Goal: Transaction & Acquisition: Purchase product/service

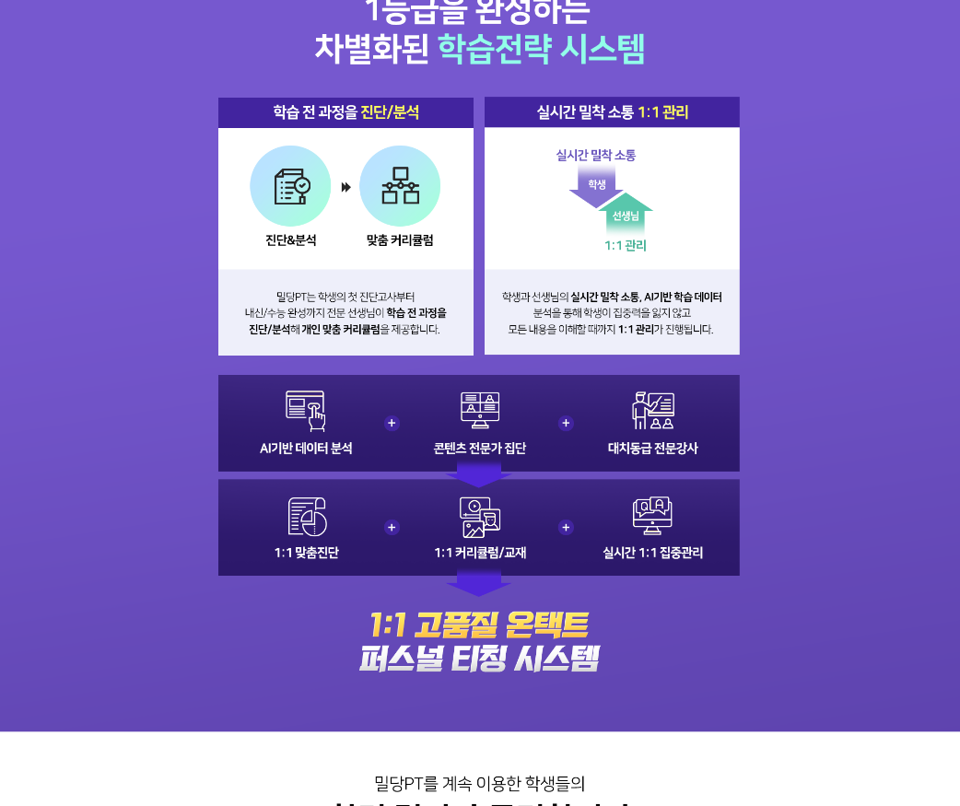
scroll to position [1013, 0]
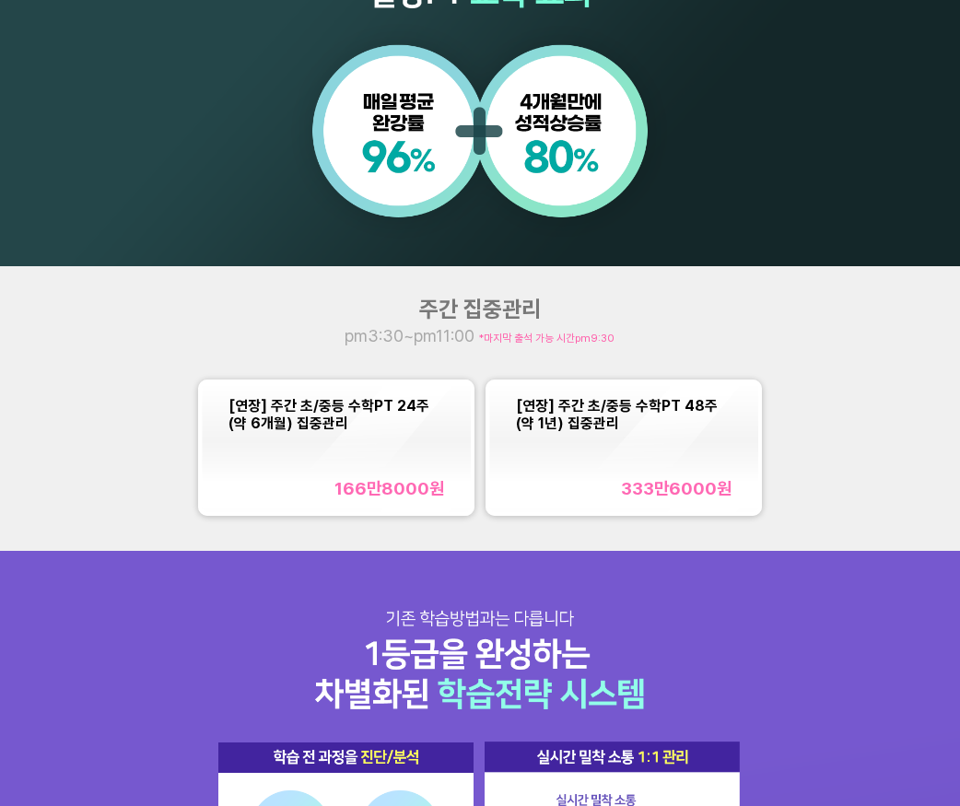
click at [393, 449] on div "[연장] 주간 초/중등 수학PT 24주(약 6개월) 집중관리 166만8000 원" at bounding box center [336, 448] width 216 height 102
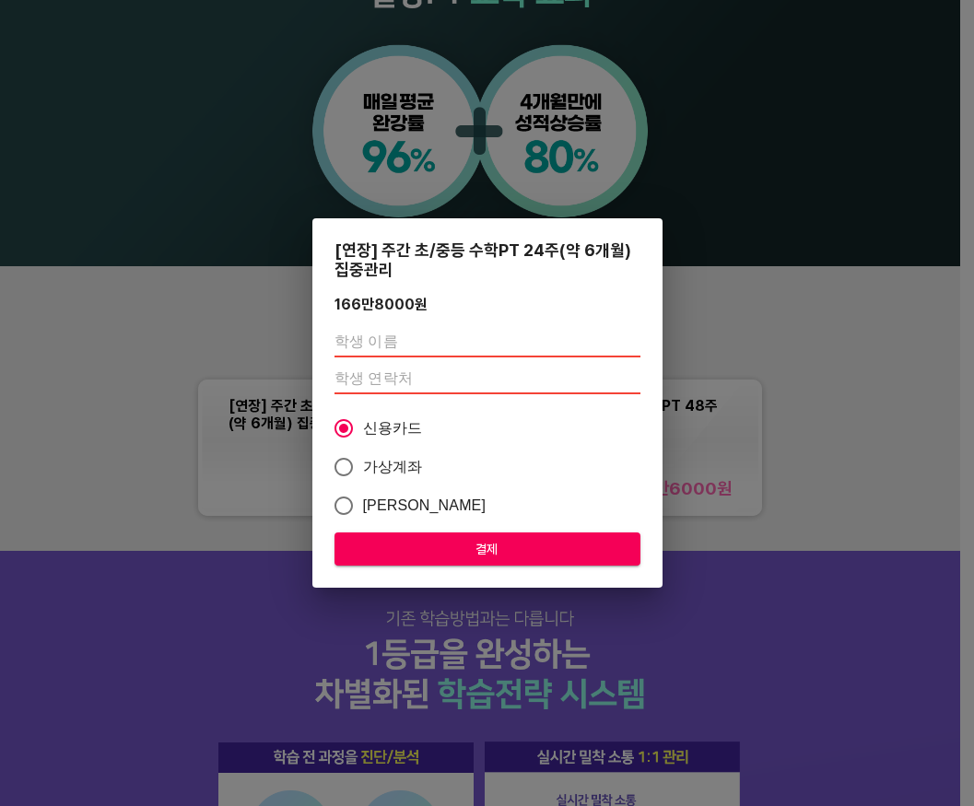
click at [396, 345] on input "text" at bounding box center [487, 342] width 306 height 29
type input "ㄷ"
type input "강은비"
click at [387, 370] on input "number" at bounding box center [487, 379] width 306 height 29
paste input "01084343075"
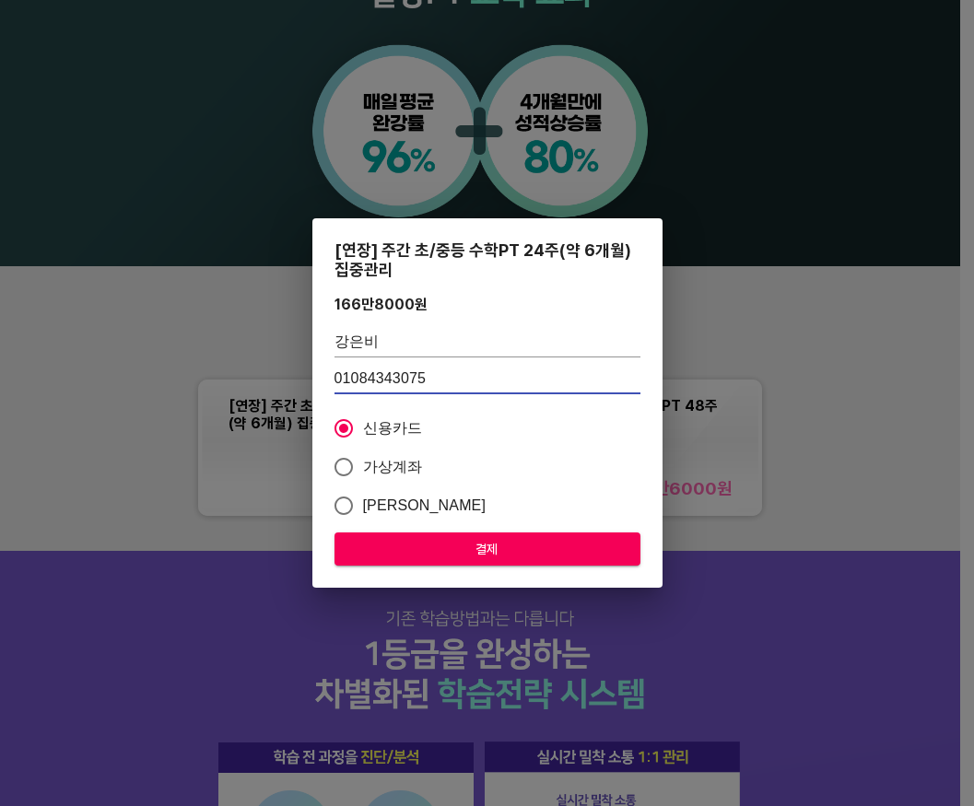
type input "01084343075"
click at [347, 462] on input "가상계좌" at bounding box center [343, 467] width 39 height 39
radio input "true"
click at [500, 545] on span "결제" at bounding box center [487, 549] width 276 height 23
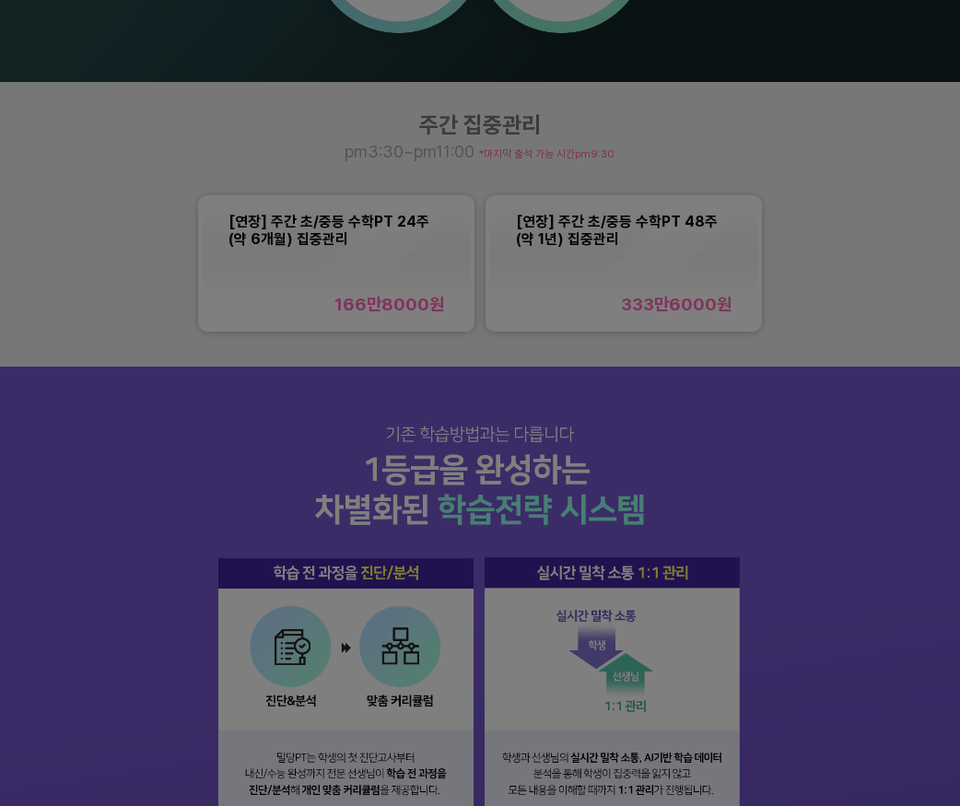
scroll to position [1474, 0]
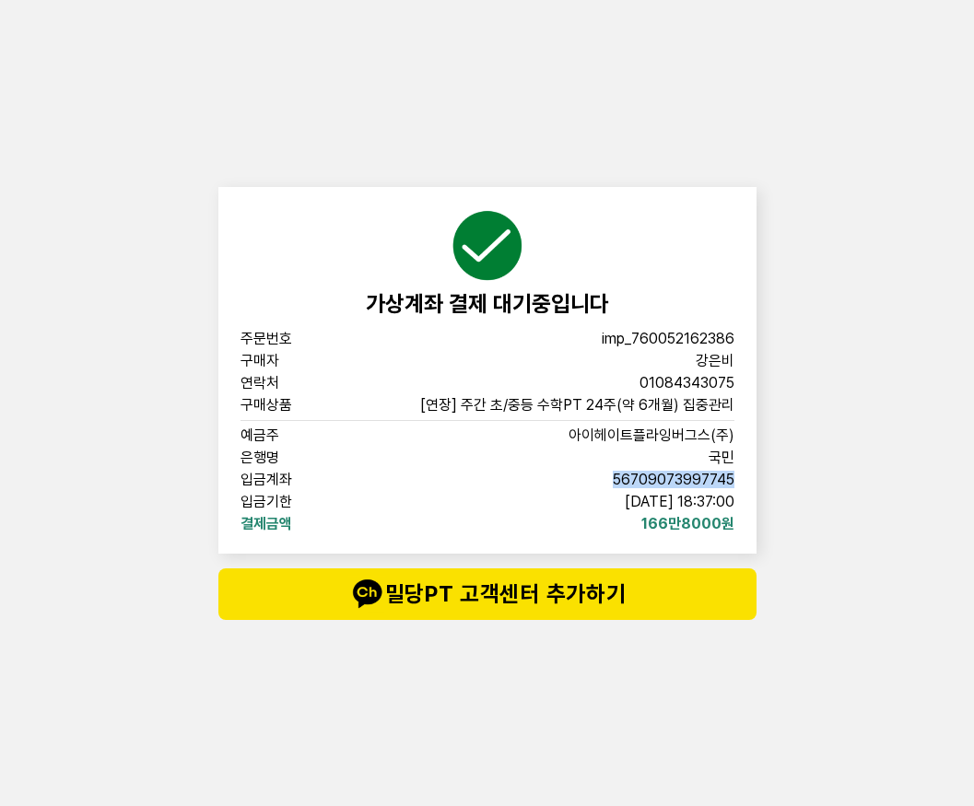
drag, startPoint x: 614, startPoint y: 474, endPoint x: 738, endPoint y: 478, distance: 123.5
click at [738, 478] on div "가상계좌 결제 대기중입니다 주문번호 imp_760052162386 구매자 강은비 연락처 01084343075 구매상품 [연장] 주간 초/중등 …" at bounding box center [487, 370] width 538 height 367
copy span "56709073997745"
drag, startPoint x: 590, startPoint y: 500, endPoint x: 740, endPoint y: 496, distance: 149.3
click at [740, 496] on div "가상계좌 결제 대기중입니다 주문번호 imp_760052162386 구매자 강은비 연락처 01084343075 구매상품 [연장] 주간 초/중등 …" at bounding box center [487, 370] width 538 height 367
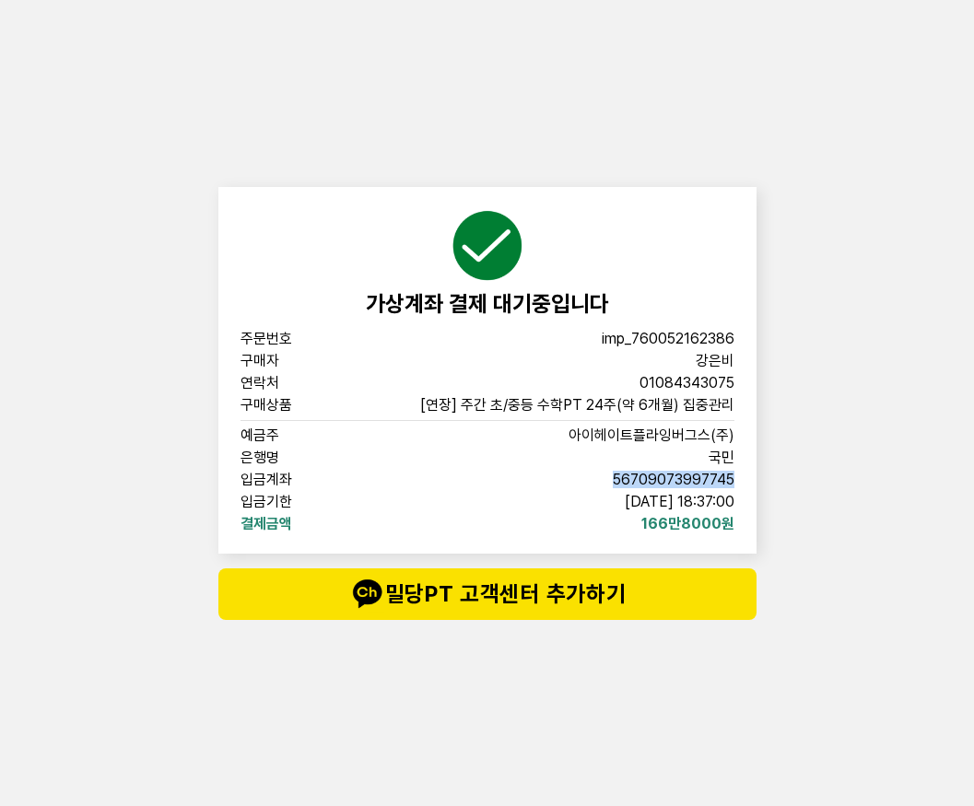
copy span "2025-08-29 18:37:00"
click at [628, 504] on span "2025-08-29 18:37:00" at bounding box center [679, 502] width 110 height 15
drag, startPoint x: 588, startPoint y: 497, endPoint x: 741, endPoint y: 504, distance: 153.0
click at [741, 504] on div "가상계좌 결제 대기중입니다 주문번호 imp_760052162386 구매자 강은비 연락처 01084343075 구매상품 [연장] 주간 초/중등 …" at bounding box center [487, 370] width 538 height 367
copy span "2025-08-29 18:37:00"
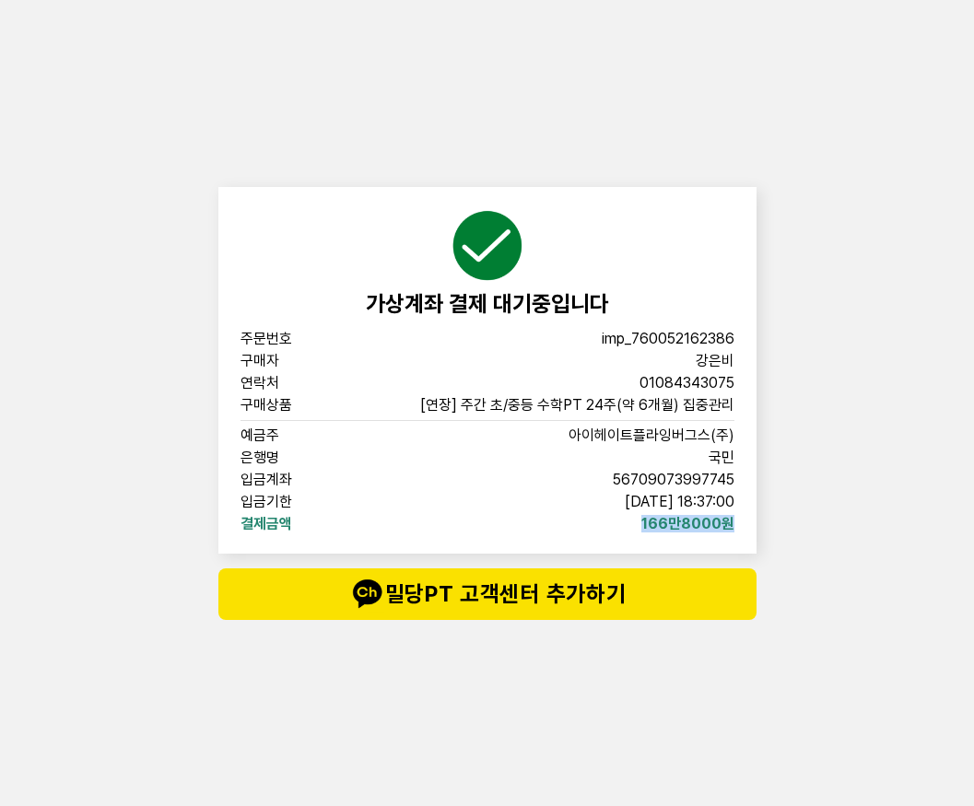
drag, startPoint x: 635, startPoint y: 525, endPoint x: 749, endPoint y: 524, distance: 114.2
click at [749, 524] on div "가상계좌 결제 대기중입니다 주문번호 imp_760052162386 구매자 강은비 연락처 01084343075 구매상품 [연장] 주간 초/중등 …" at bounding box center [487, 370] width 538 height 367
copy span "166만8000원"
